Goal: Navigation & Orientation: Find specific page/section

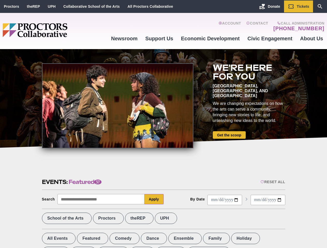
click at [163, 124] on div at bounding box center [117, 105] width 151 height 85
click at [272, 182] on div "Reset All" at bounding box center [272, 182] width 25 height 4
click at [154, 200] on button "Apply" at bounding box center [153, 199] width 19 height 10
